Goal: Task Accomplishment & Management: Manage account settings

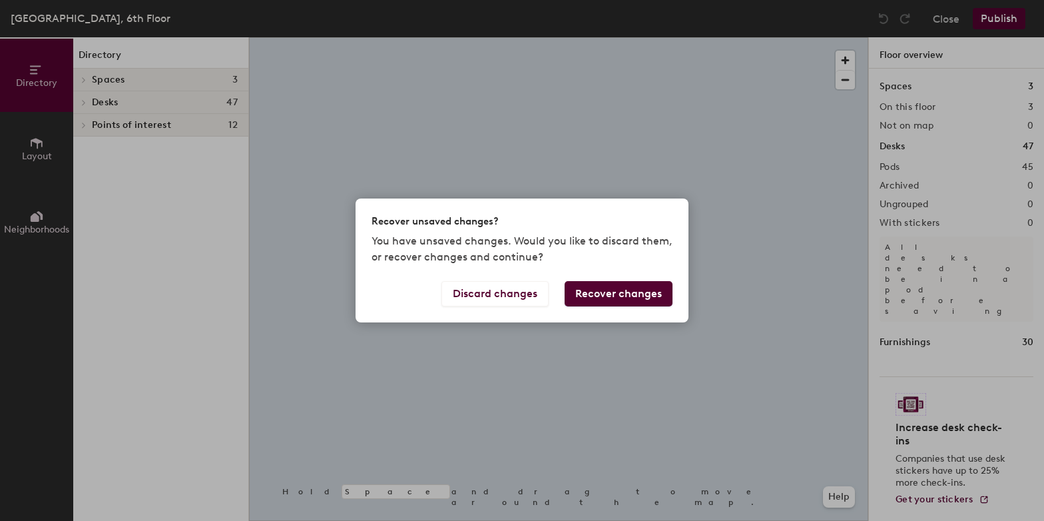
drag, startPoint x: 685, startPoint y: 267, endPoint x: 630, endPoint y: 260, distance: 55.7
click at [630, 260] on div "Recover unsaved changes? You have unsaved changes. Would you like to discard th…" at bounding box center [522, 260] width 1044 height 521
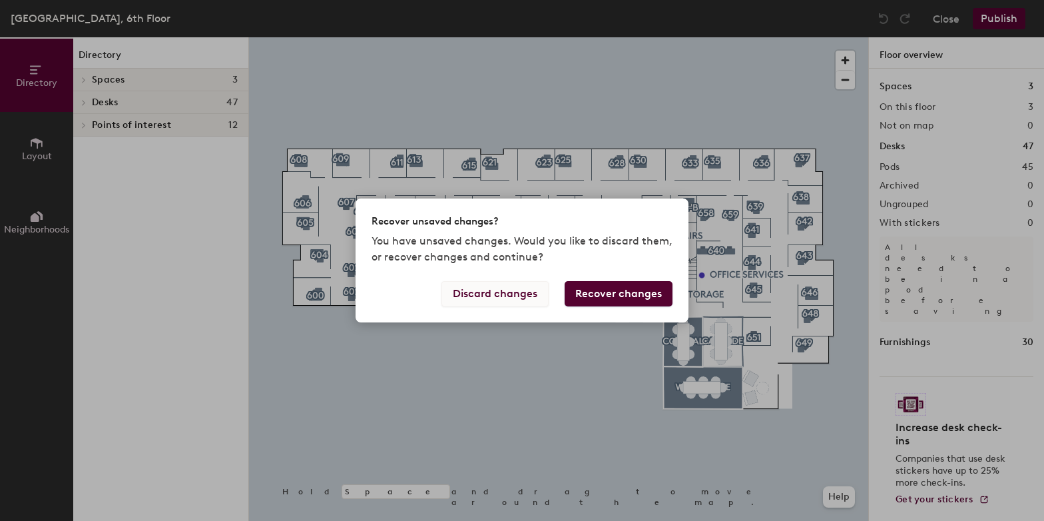
click at [493, 295] on button "Discard changes" at bounding box center [494, 293] width 107 height 25
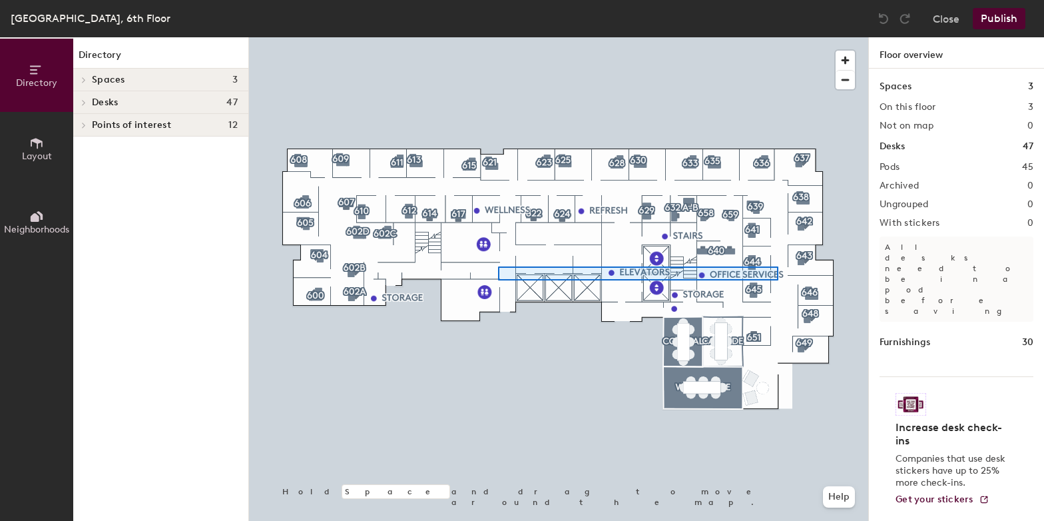
click at [476, 37] on div at bounding box center [558, 37] width 619 height 0
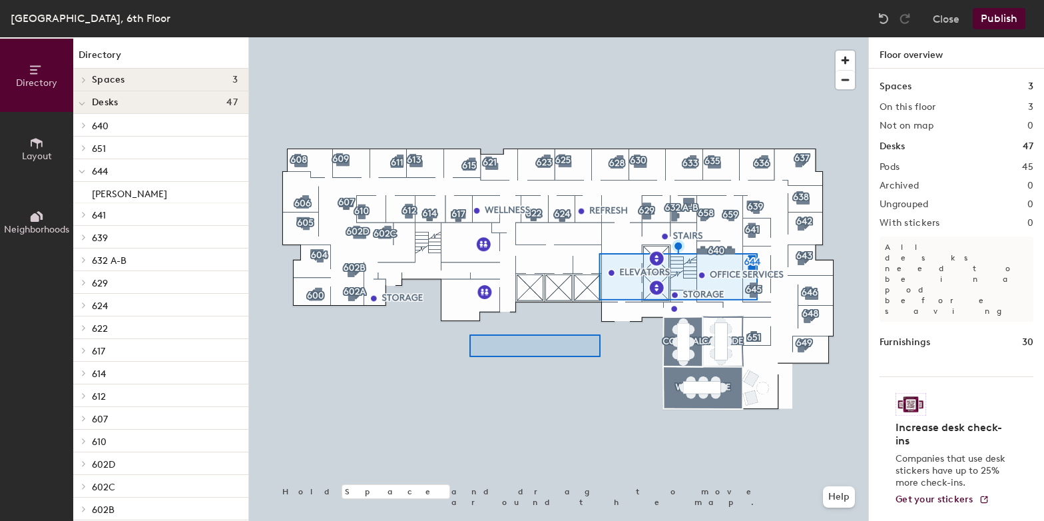
click at [390, 37] on div at bounding box center [558, 37] width 619 height 0
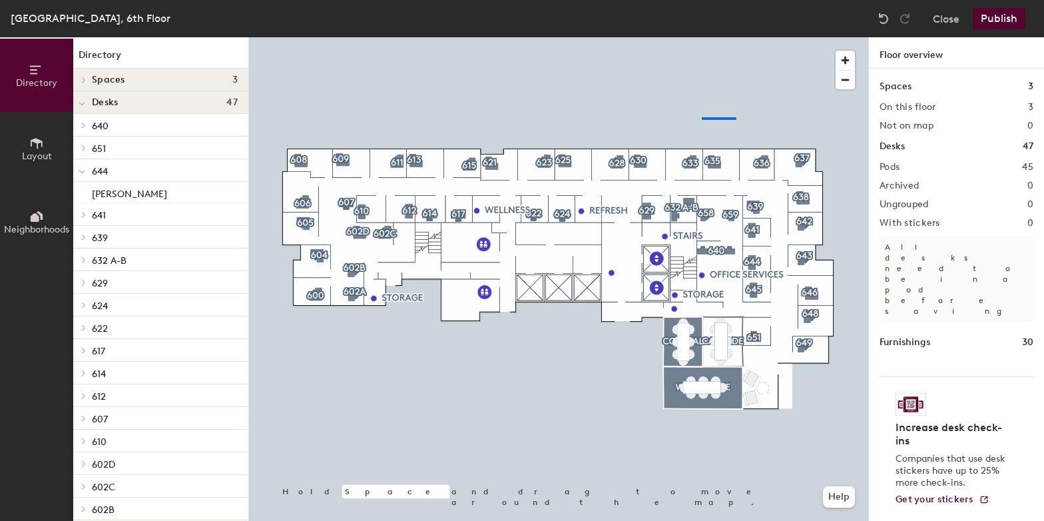
click at [653, 37] on div at bounding box center [558, 37] width 619 height 0
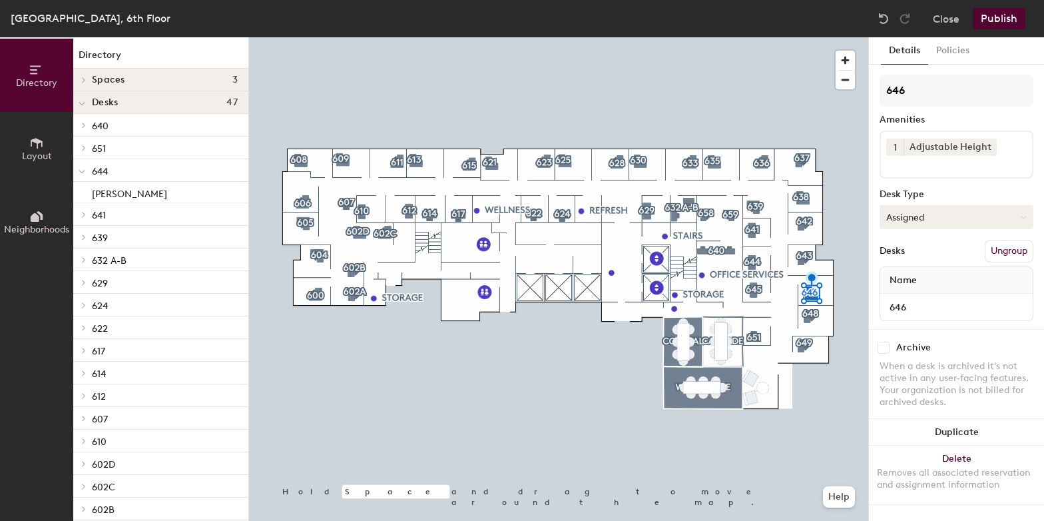
click at [1022, 215] on icon at bounding box center [1023, 217] width 6 height 6
click at [917, 296] on div "Hoteled" at bounding box center [946, 298] width 133 height 20
click at [997, 18] on button "Publish" at bounding box center [999, 18] width 53 height 21
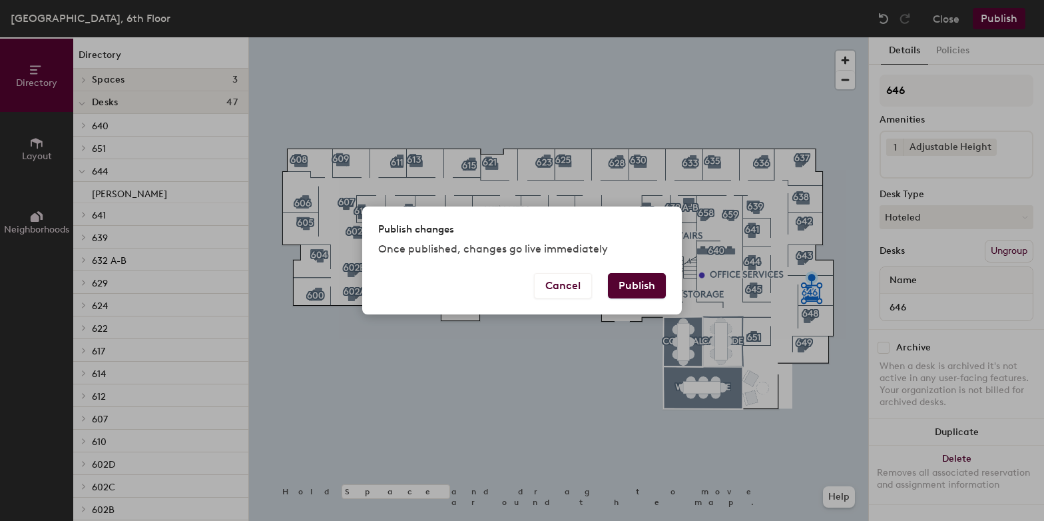
click at [635, 287] on button "Publish" at bounding box center [637, 285] width 58 height 25
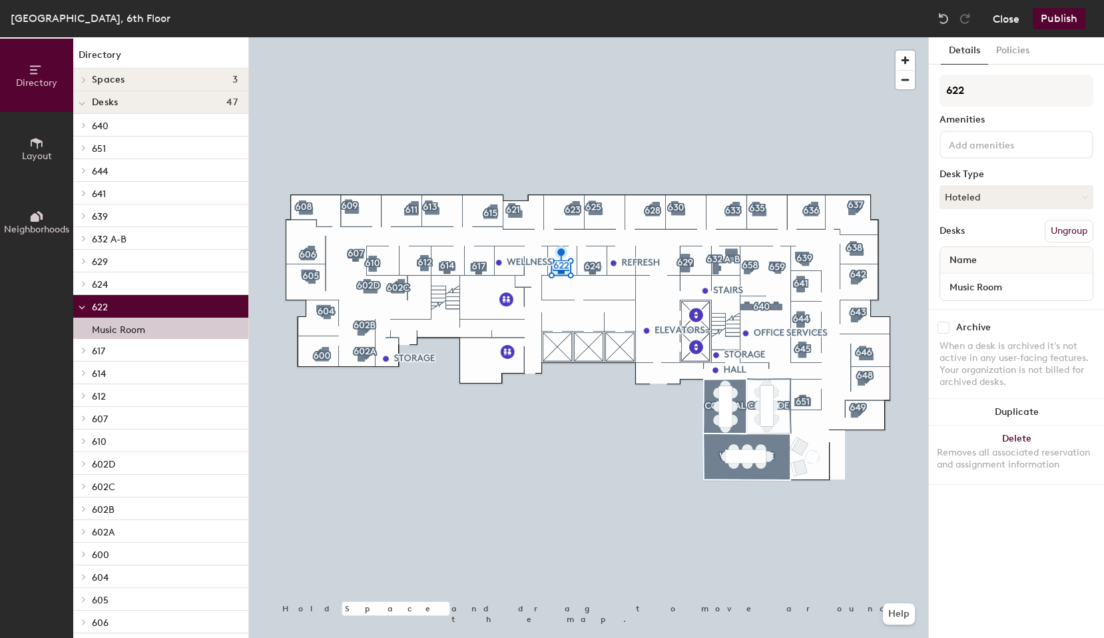
click at [996, 15] on button "Close" at bounding box center [1006, 18] width 27 height 21
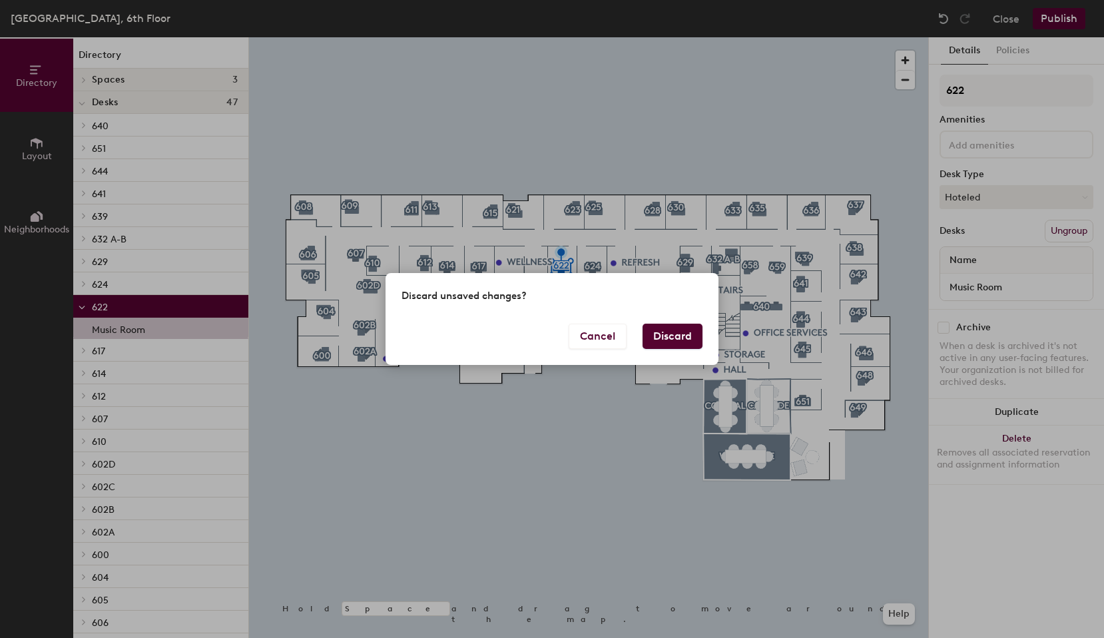
click at [662, 332] on button "Discard" at bounding box center [672, 336] width 60 height 25
